Goal: Task Accomplishment & Management: Use online tool/utility

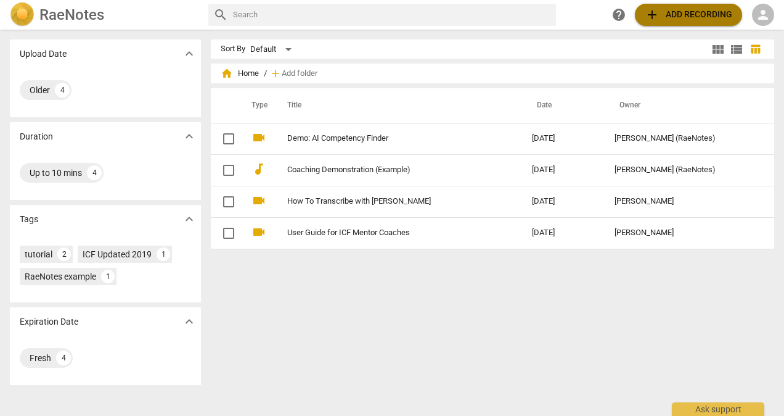
click at [652, 15] on span "add" at bounding box center [652, 14] width 15 height 15
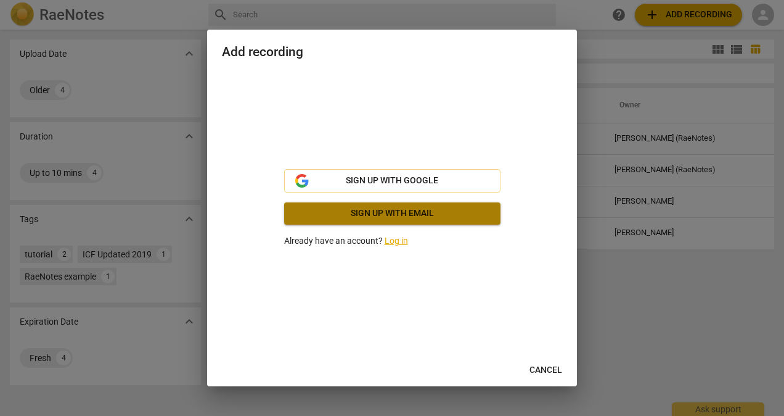
click at [408, 215] on span "Sign up with email" at bounding box center [392, 213] width 197 height 12
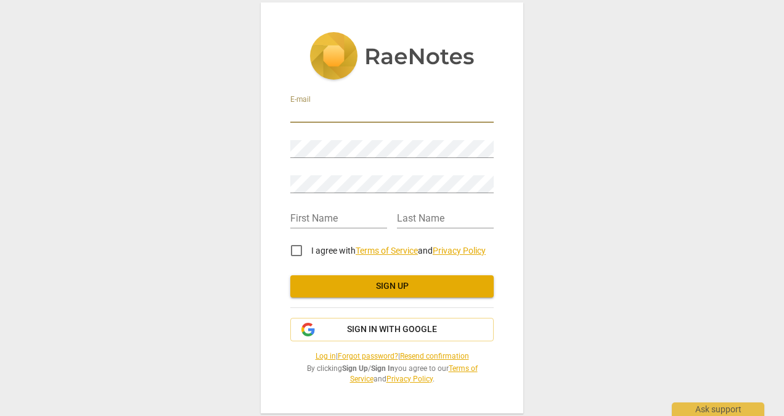
click at [319, 112] on input "email" at bounding box center [391, 114] width 203 height 18
type input "[PERSON_NAME][EMAIL_ADDRESS][PERSON_NAME][DOMAIN_NAME]"
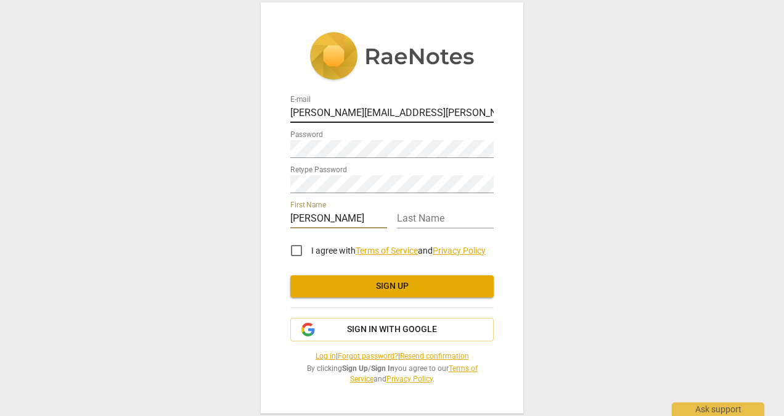
type input "[PERSON_NAME]"
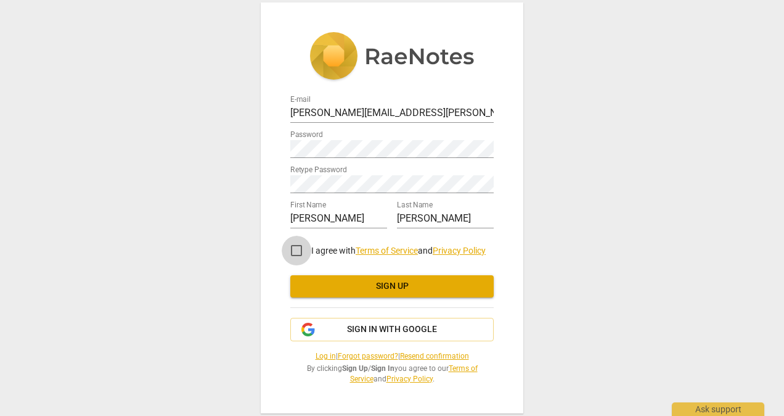
click at [301, 247] on input "I agree with Terms of Service and Privacy Policy" at bounding box center [297, 251] width 30 height 30
checkbox input "true"
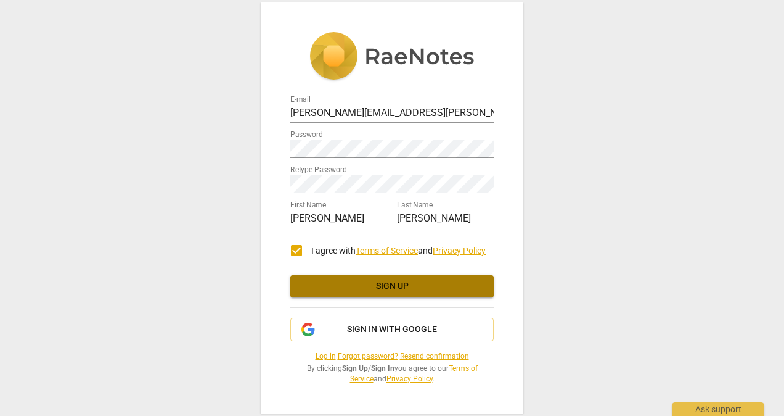
click at [382, 280] on span "Sign up" at bounding box center [392, 286] width 184 height 12
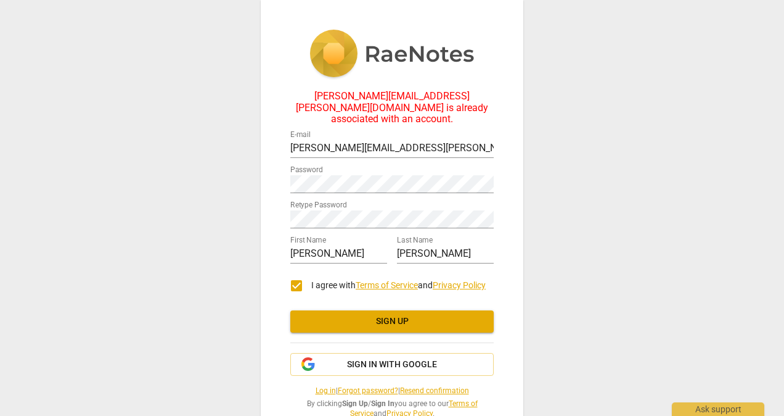
scroll to position [20, 0]
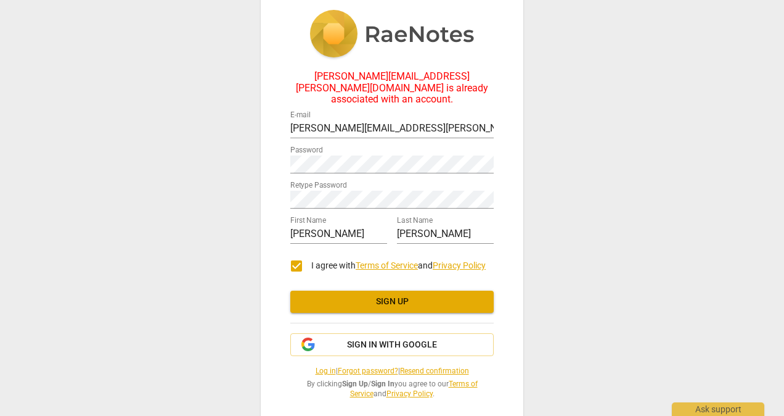
click at [641, 70] on div "[PERSON_NAME][EMAIL_ADDRESS][PERSON_NAME][DOMAIN_NAME] is already associated wi…" at bounding box center [392, 208] width 784 height 416
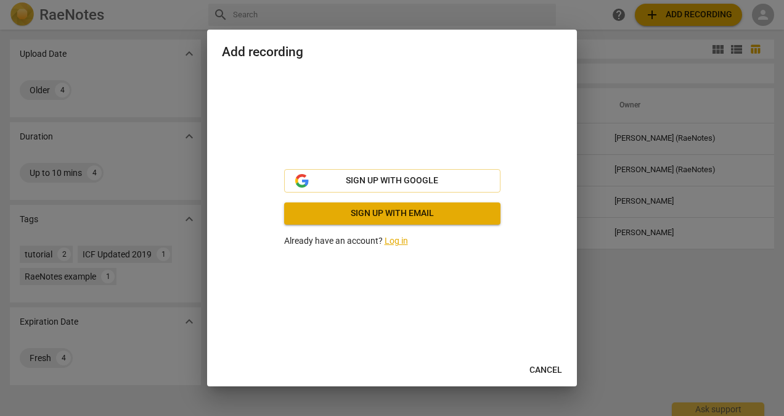
click at [389, 239] on link "Log in" at bounding box center [396, 241] width 23 height 10
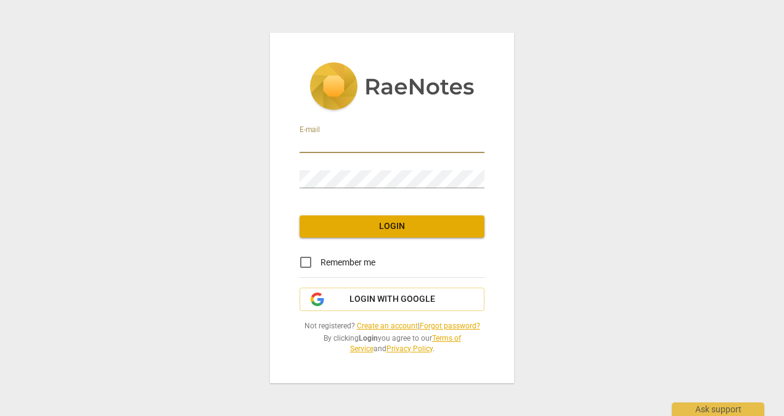
click at [333, 138] on input "email" at bounding box center [392, 144] width 185 height 18
type input "[PERSON_NAME][EMAIL_ADDRESS][PERSON_NAME][DOMAIN_NAME]"
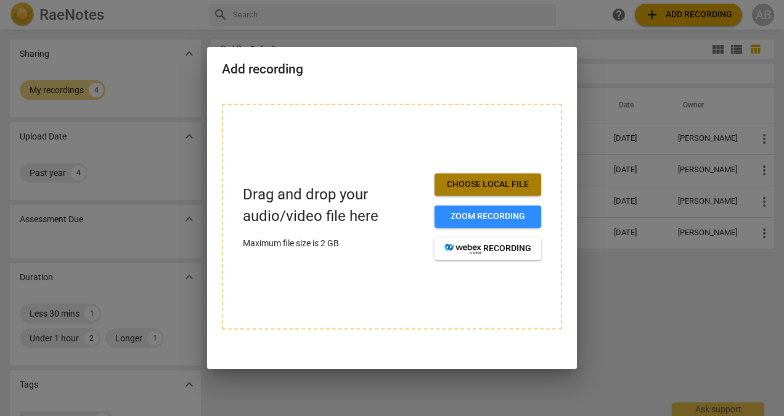
click at [491, 186] on span "Choose local file" at bounding box center [488, 184] width 87 height 12
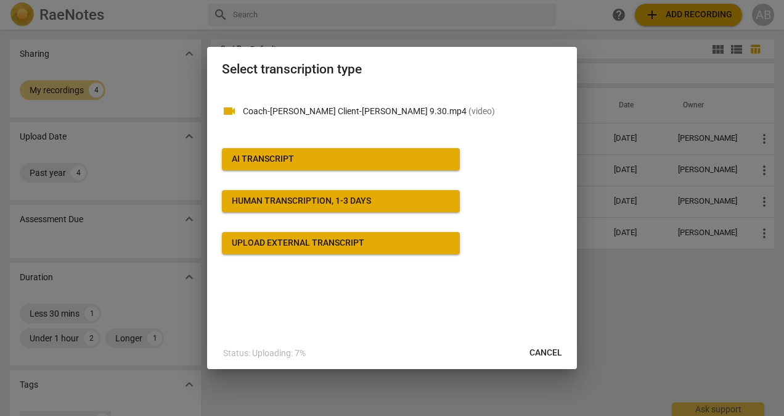
click at [306, 202] on div "Human transcription, 1-3 days" at bounding box center [301, 201] width 139 height 12
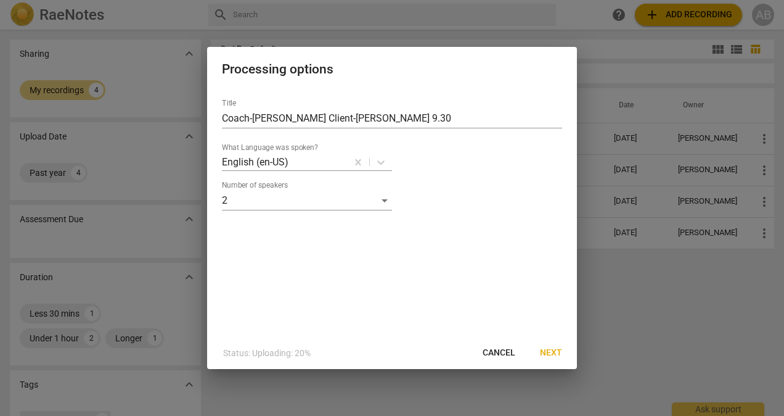
click at [553, 353] on span "Next" at bounding box center [551, 353] width 22 height 12
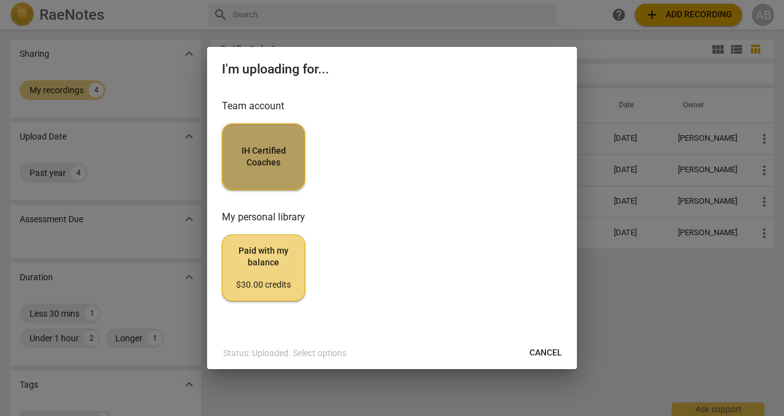
click at [259, 154] on span "IH Certified Coaches" at bounding box center [263, 157] width 62 height 24
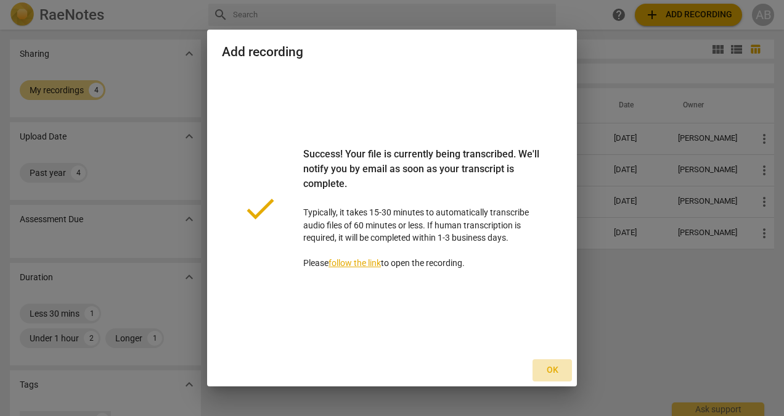
click at [554, 370] on span "Ok" at bounding box center [553, 370] width 20 height 12
